Goal: Information Seeking & Learning: Check status

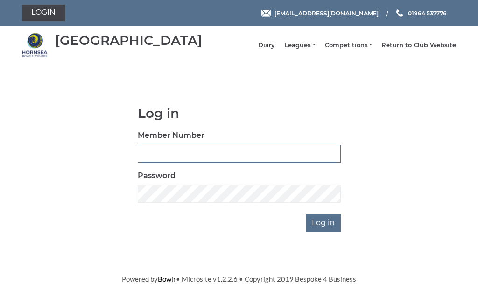
click at [210, 156] on input "Member Number" at bounding box center [239, 154] width 203 height 18
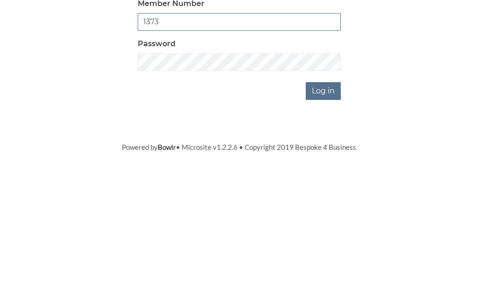
type input "1373"
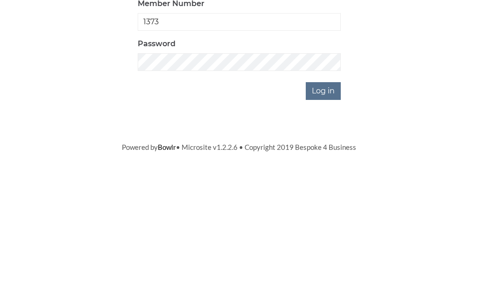
click at [327, 214] on input "Log in" at bounding box center [323, 223] width 35 height 18
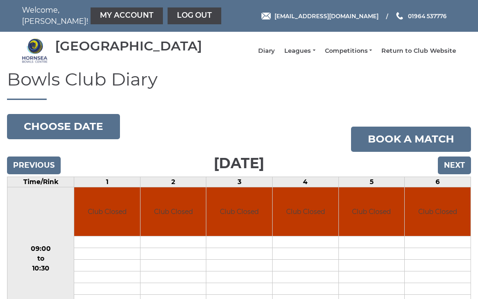
click at [457, 172] on input "Next" at bounding box center [454, 165] width 33 height 18
click at [459, 174] on input "Next" at bounding box center [454, 165] width 33 height 18
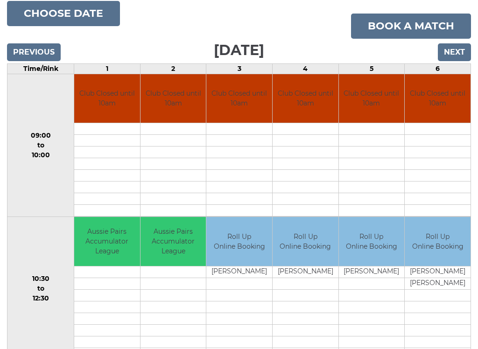
scroll to position [109, 0]
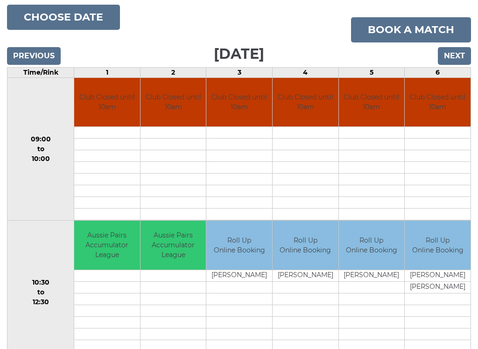
click at [460, 64] on input "Next" at bounding box center [454, 57] width 33 height 18
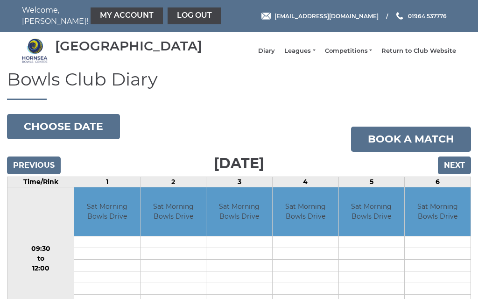
click at [458, 174] on input "Next" at bounding box center [454, 165] width 33 height 18
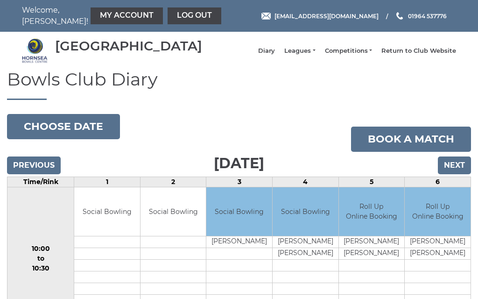
click at [456, 174] on input "Next" at bounding box center [454, 165] width 33 height 18
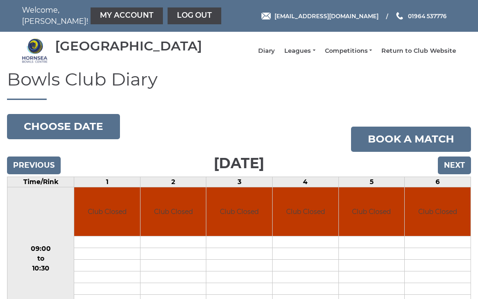
click at [456, 174] on input "Next" at bounding box center [454, 165] width 33 height 18
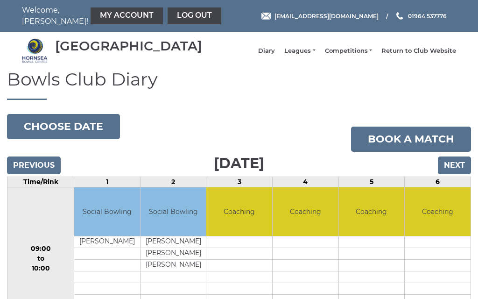
click at [462, 174] on input "Next" at bounding box center [454, 165] width 33 height 18
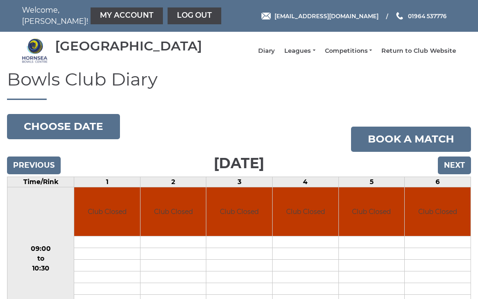
click at [461, 174] on input "Next" at bounding box center [454, 165] width 33 height 18
click at [460, 174] on input "Next" at bounding box center [454, 165] width 33 height 18
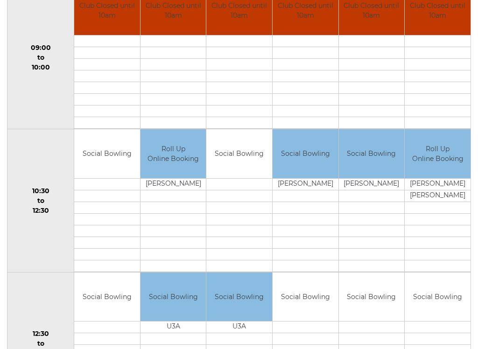
scroll to position [205, 0]
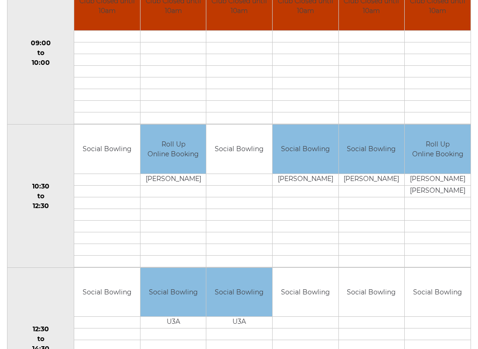
click at [373, 186] on td "Nick Warley" at bounding box center [372, 180] width 66 height 12
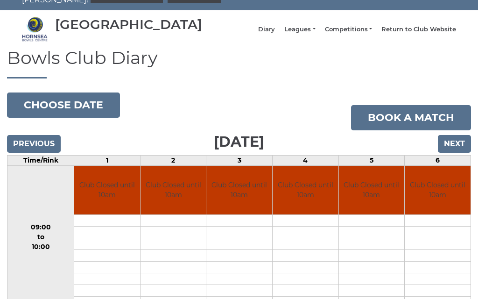
scroll to position [21, 0]
click at [457, 151] on input "Next" at bounding box center [454, 144] width 33 height 18
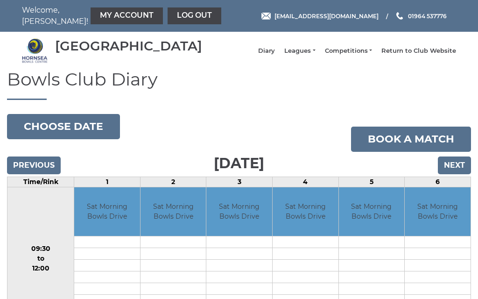
click at [458, 169] on input "Next" at bounding box center [454, 165] width 33 height 18
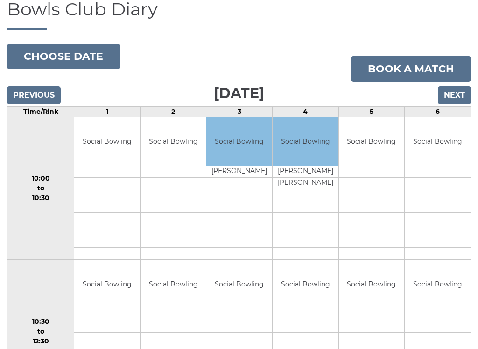
scroll to position [70, 0]
click at [460, 103] on input "Next" at bounding box center [454, 96] width 33 height 18
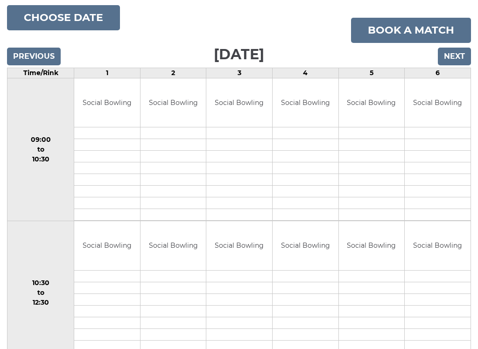
scroll to position [108, 0]
click at [455, 66] on input "Next" at bounding box center [454, 57] width 33 height 18
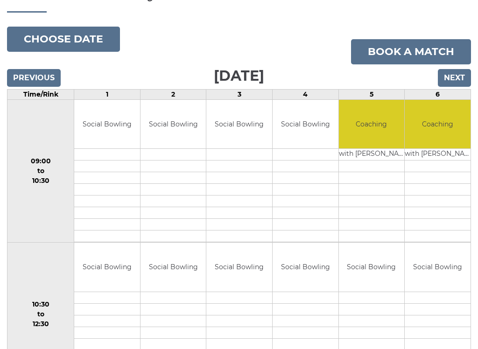
scroll to position [88, 0]
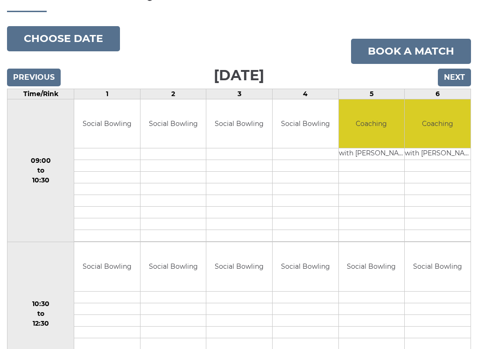
click at [462, 81] on input "Next" at bounding box center [454, 78] width 33 height 18
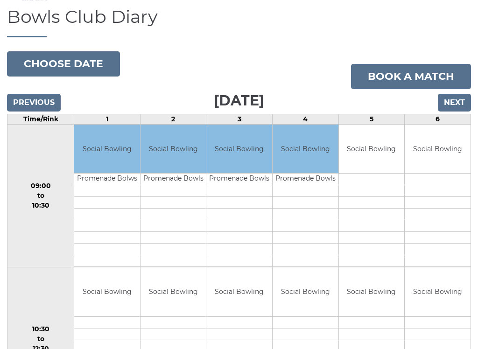
scroll to position [63, 0]
click at [452, 110] on input "Next" at bounding box center [454, 103] width 33 height 18
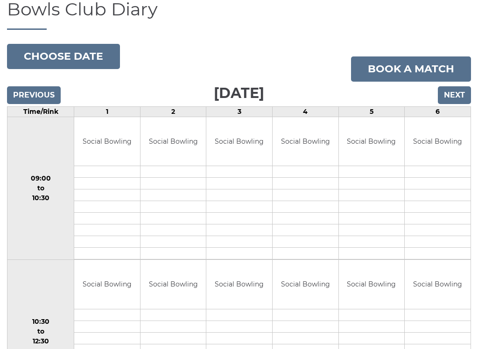
scroll to position [83, 0]
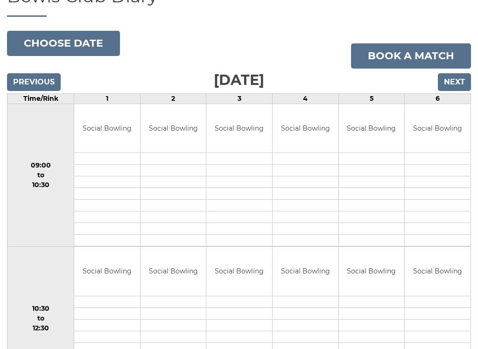
click at [458, 91] on input "Next" at bounding box center [454, 82] width 33 height 18
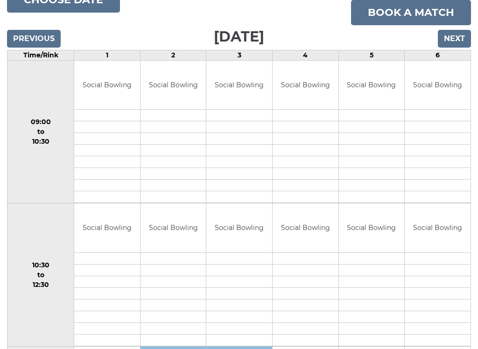
scroll to position [128, 0]
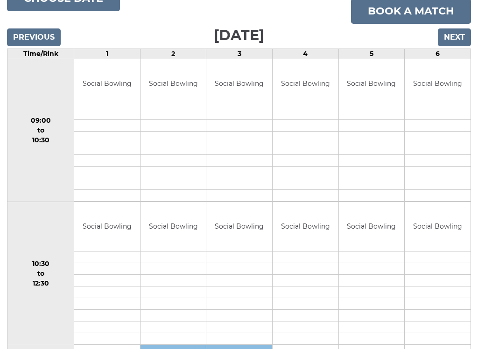
click at [455, 46] on input "Next" at bounding box center [454, 37] width 33 height 18
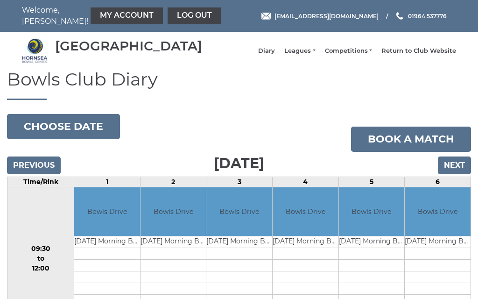
click at [458, 171] on input "Next" at bounding box center [454, 165] width 33 height 18
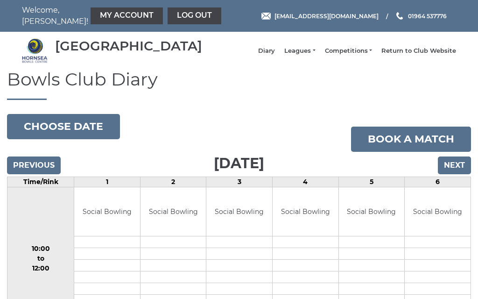
click at [452, 172] on input "Next" at bounding box center [454, 165] width 33 height 18
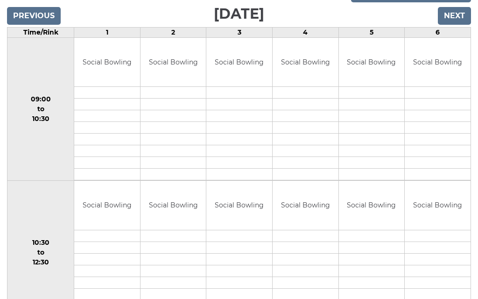
scroll to position [141, 0]
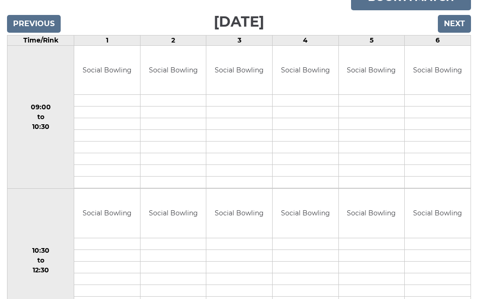
click at [457, 32] on input "Next" at bounding box center [454, 24] width 33 height 18
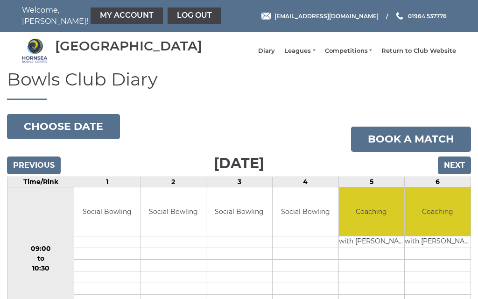
click at [459, 166] on input "Next" at bounding box center [454, 165] width 33 height 18
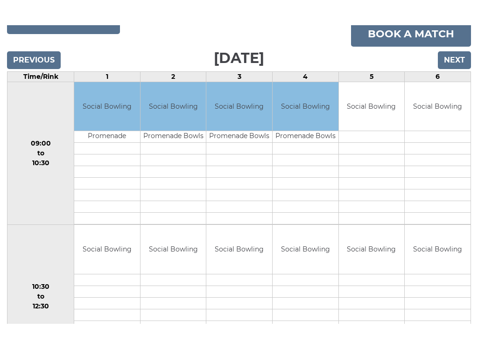
scroll to position [124, 0]
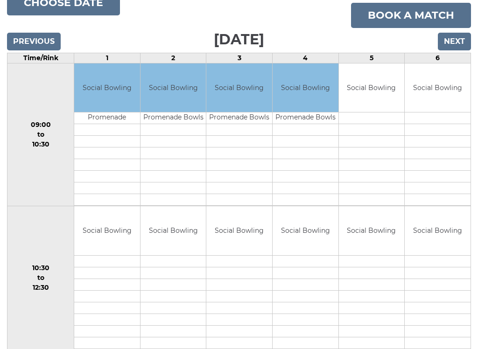
click at [456, 50] on input "Next" at bounding box center [454, 42] width 33 height 18
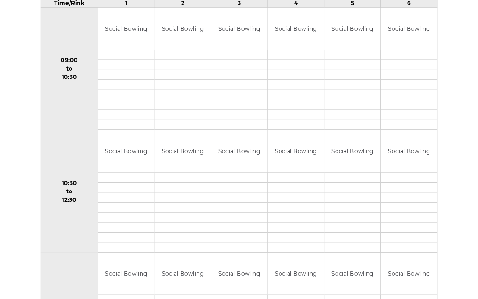
scroll to position [164, 0]
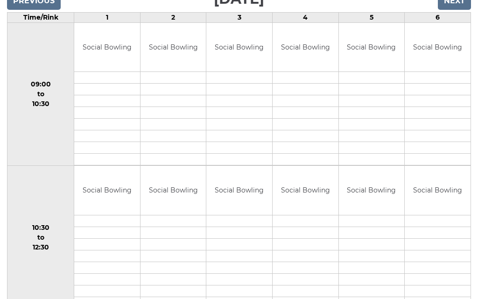
click at [460, 10] on input "Next" at bounding box center [454, 1] width 33 height 18
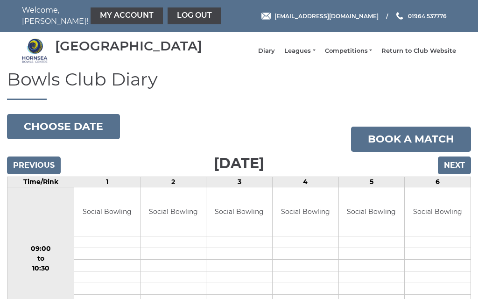
click at [315, 55] on link "Leagues" at bounding box center [299, 51] width 31 height 8
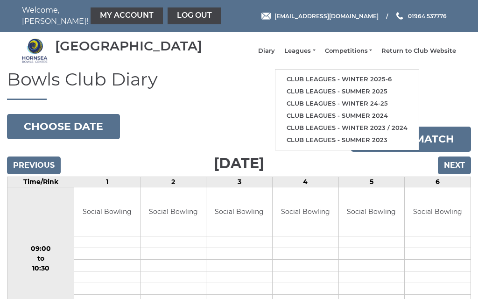
click at [384, 83] on link "Club leagues - Winter 2025-6" at bounding box center [346, 79] width 143 height 12
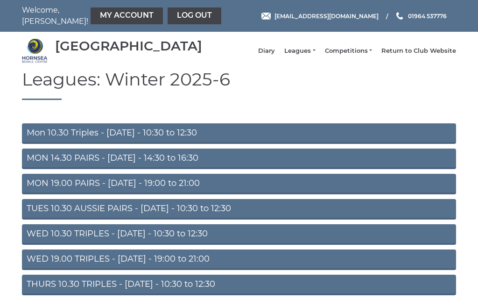
click at [125, 141] on link "Mon 10.30 Triples - Monday - 10:30 to 12:30" at bounding box center [239, 133] width 434 height 21
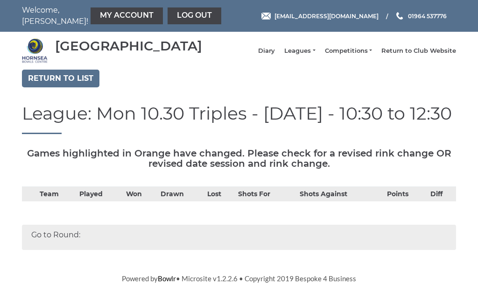
click at [68, 87] on link "Return to list" at bounding box center [60, 79] width 77 height 18
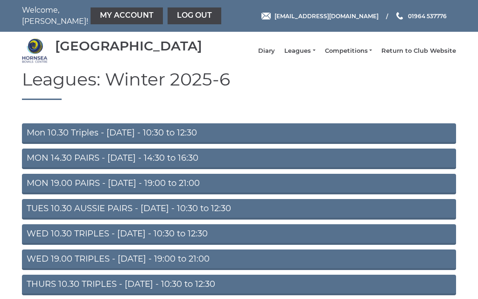
click at [174, 14] on link "Log out" at bounding box center [194, 15] width 54 height 17
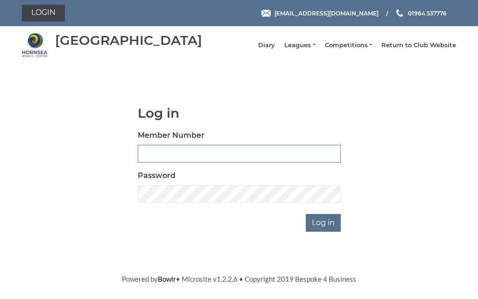
click at [194, 155] on input "Member Number" at bounding box center [239, 154] width 203 height 18
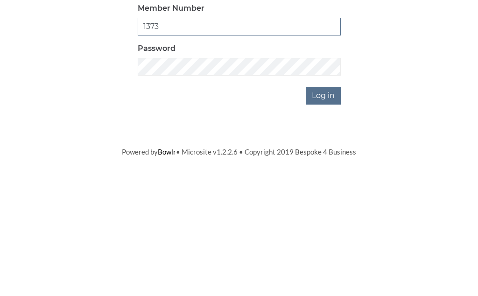
type input "1373"
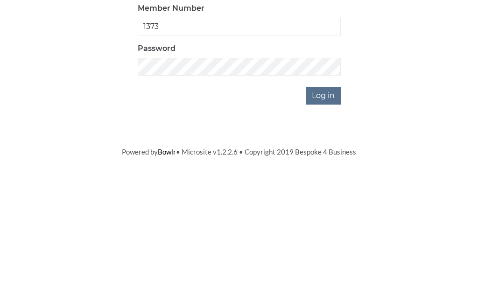
click at [333, 214] on input "Log in" at bounding box center [323, 223] width 35 height 18
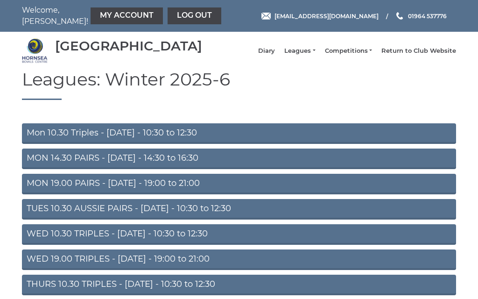
click at [109, 14] on link "My Account" at bounding box center [127, 15] width 72 height 17
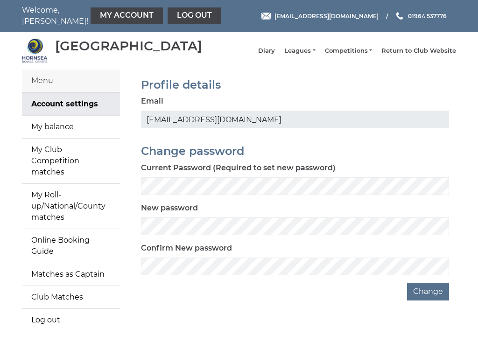
click at [60, 138] on link "My balance" at bounding box center [71, 127] width 98 height 22
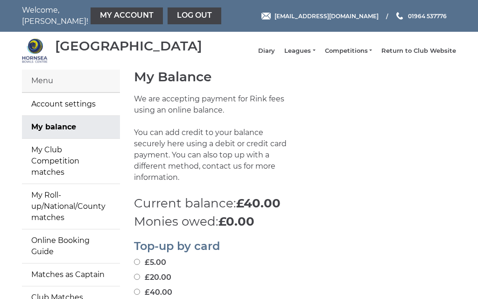
click at [172, 16] on link "Log out" at bounding box center [194, 15] width 54 height 17
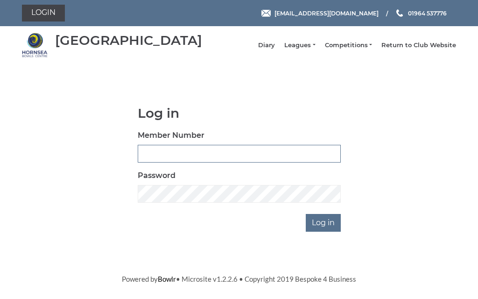
click at [199, 156] on input "Member Number" at bounding box center [239, 154] width 203 height 18
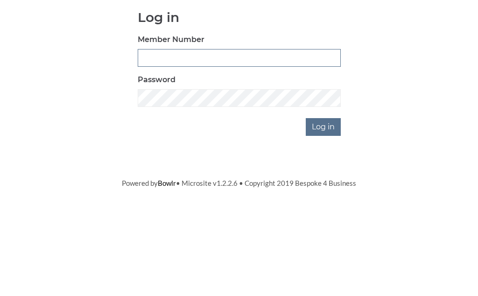
scroll to position [96, 0]
type input "1373"
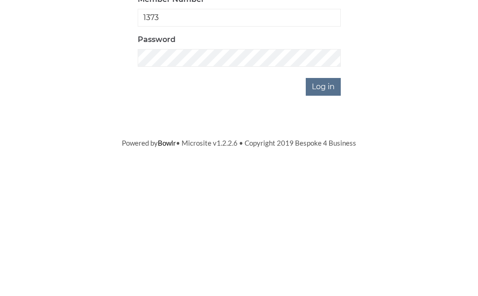
click at [330, 214] on input "Log in" at bounding box center [323, 223] width 35 height 18
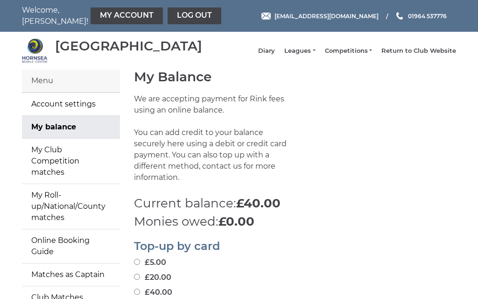
click at [82, 160] on link "My Club Competition matches" at bounding box center [71, 161] width 98 height 45
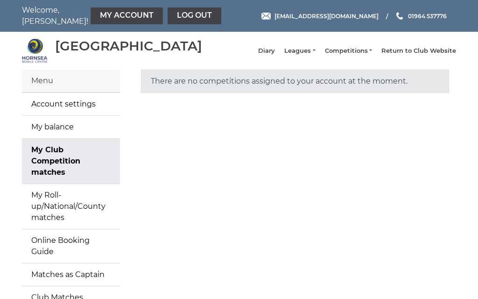
click at [315, 55] on link "Leagues" at bounding box center [299, 51] width 31 height 8
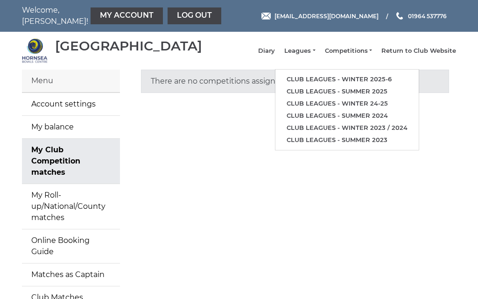
click at [372, 105] on link "Club leagues - Winter 24-25" at bounding box center [346, 104] width 143 height 12
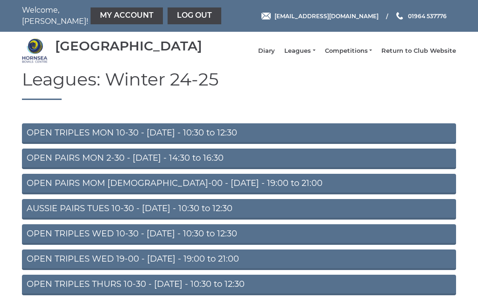
click at [101, 139] on link "OPEN TRIPLES MON 10-30 - [DATE] - 10:30 to 12:30" at bounding box center [239, 133] width 434 height 21
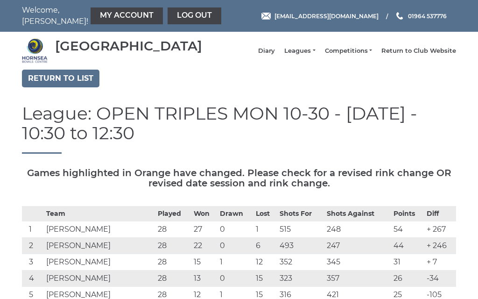
click at [179, 16] on link "Log out" at bounding box center [194, 15] width 54 height 17
